Goal: Find specific page/section: Find specific page/section

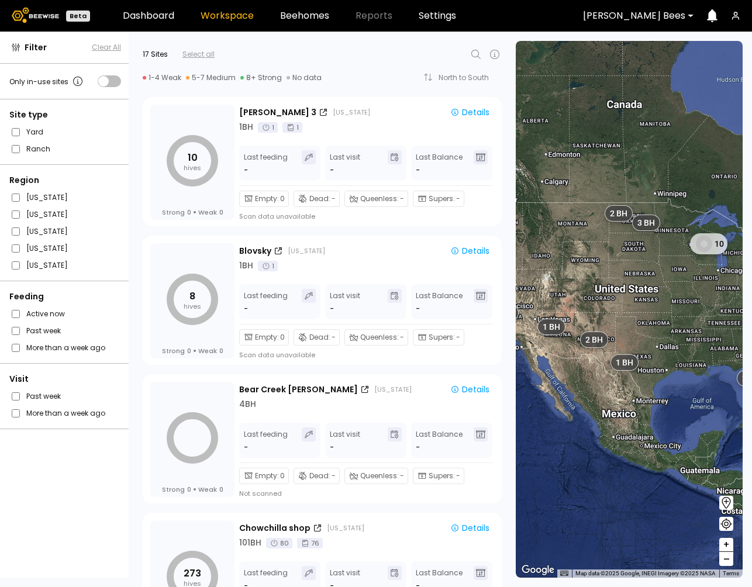
click at [478, 53] on icon at bounding box center [476, 54] width 14 height 14
type input "*"
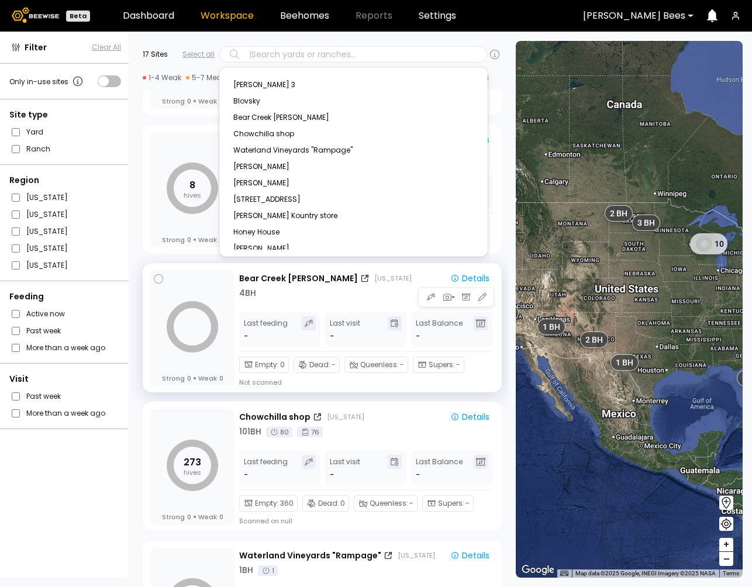
scroll to position [112, 0]
click at [676, 15] on div at bounding box center [634, 16] width 102 height 11
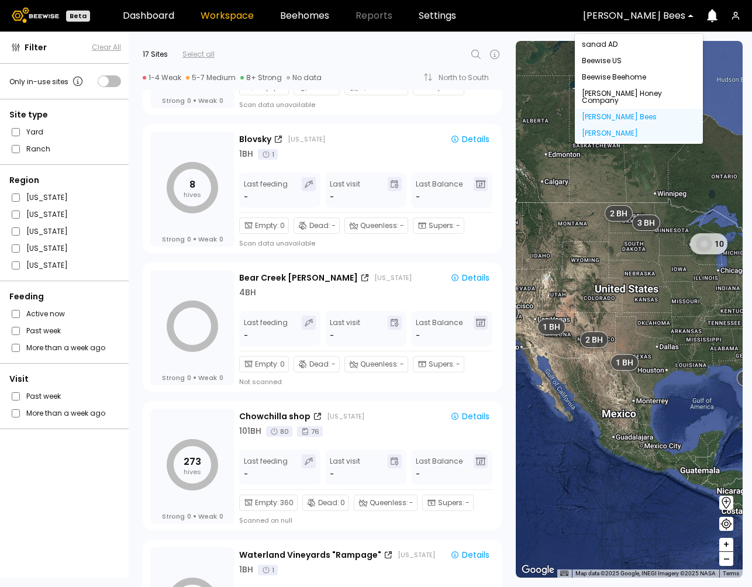
click at [605, 127] on div "[PERSON_NAME]" at bounding box center [639, 133] width 128 height 16
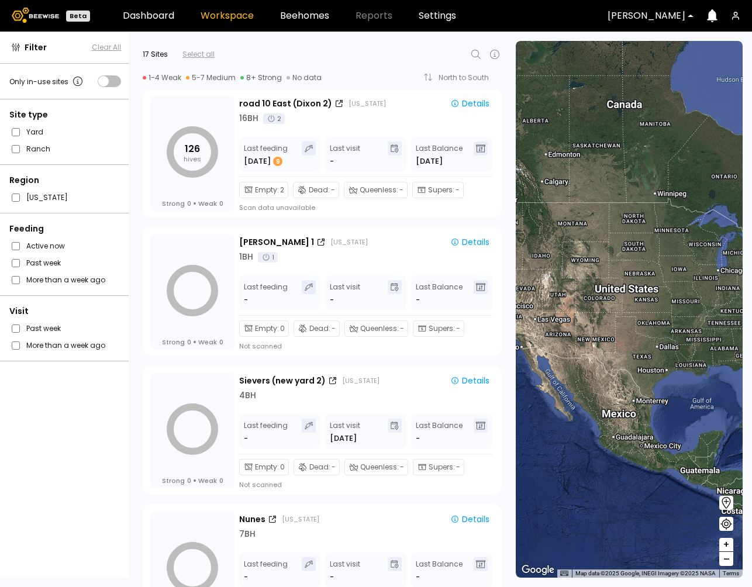
scroll to position [0, 0]
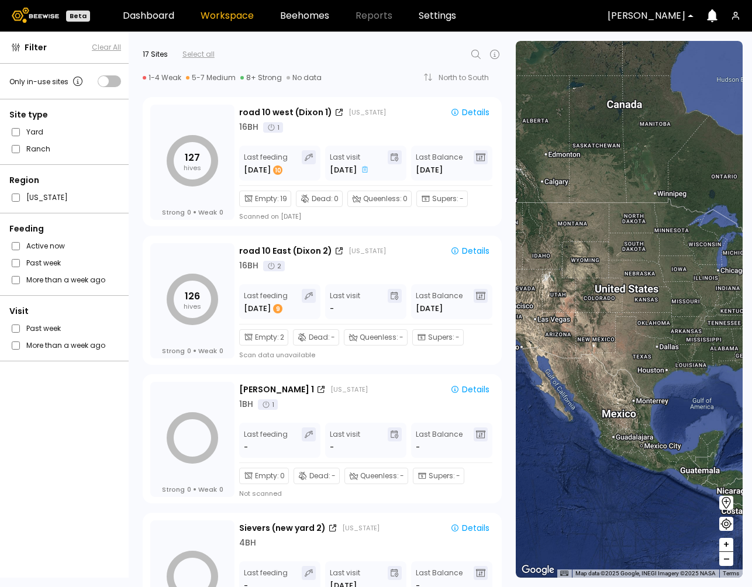
click at [476, 52] on icon at bounding box center [476, 54] width 14 height 14
type input "***"
click at [324, 84] on div "E&H Farms - [GEOGRAPHIC_DATA]" at bounding box center [353, 85] width 254 height 16
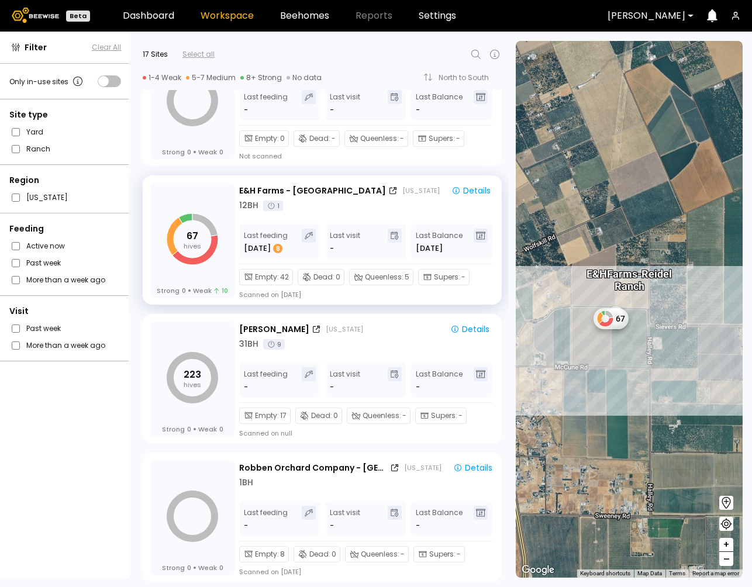
scroll to position [617, 0]
